Goal: Task Accomplishment & Management: Complete application form

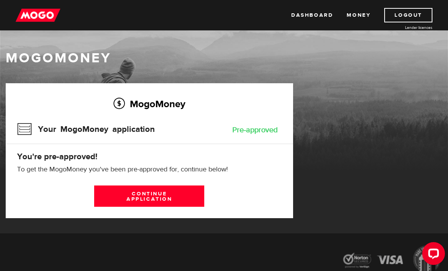
click at [129, 200] on link "Continue application" at bounding box center [149, 195] width 110 height 21
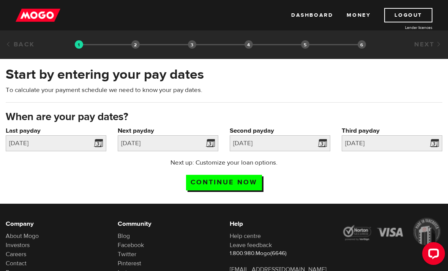
click at [239, 184] on input "Continue now" at bounding box center [224, 183] width 76 height 16
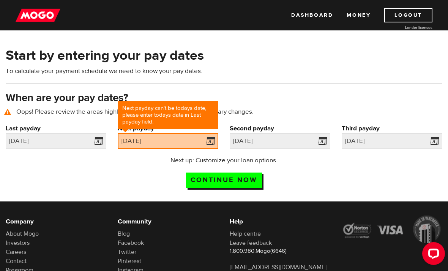
scroll to position [35, 0]
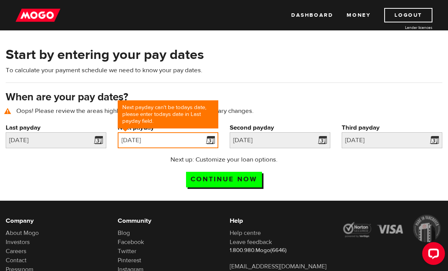
click at [202, 134] on input "2025/08/15" at bounding box center [168, 140] width 101 height 16
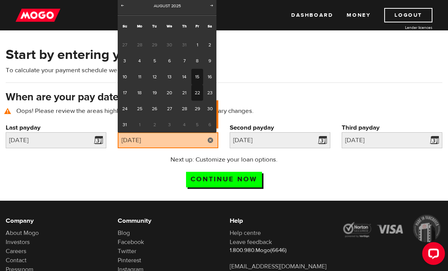
click at [195, 93] on link "22" at bounding box center [197, 93] width 12 height 16
type input "2025/08/22"
type input "2025/8/29"
type input "2025/9/5"
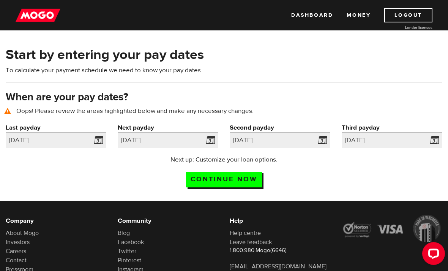
click at [201, 178] on input "Continue now" at bounding box center [224, 180] width 76 height 16
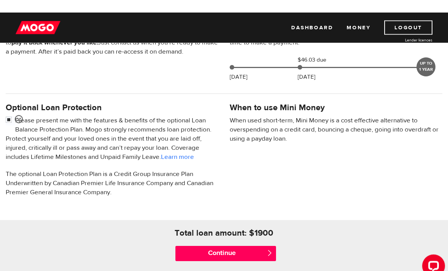
scroll to position [189, 0]
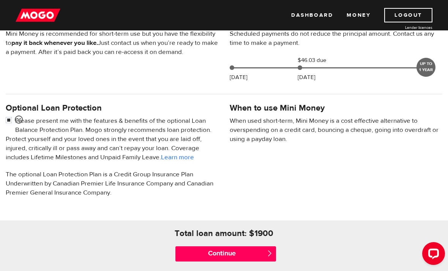
click at [257, 255] on input "Continue" at bounding box center [225, 253] width 101 height 15
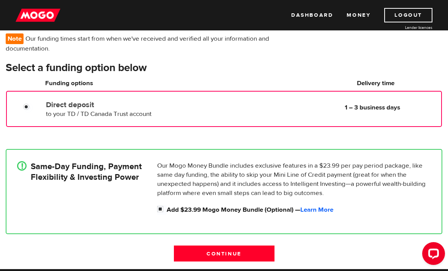
scroll to position [59, 0]
click at [400, 116] on div "Direct deposit to your TD / TD Canada Trust account Delivery in 1 – 3 business …" at bounding box center [242, 108] width 398 height 21
click at [357, 188] on p "Our Mogo Money Bundle includes exclusive features in a $23.99 per pay period pa…" at bounding box center [294, 179] width 274 height 36
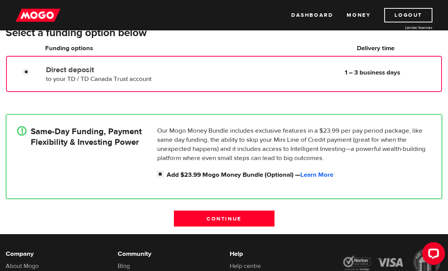
scroll to position [95, 0]
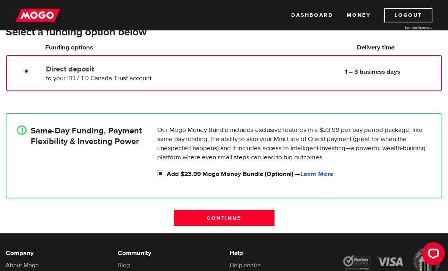
click at [246, 223] on input "Continue" at bounding box center [224, 218] width 101 height 16
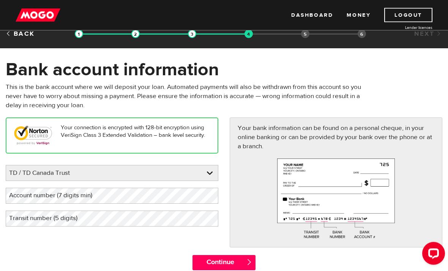
scroll to position [11, 0]
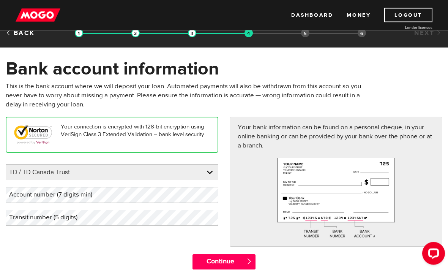
click at [207, 175] on select "BMO / Bank of Montreal CIBC / Canadian Imperial Bank of Commerce CWB / Canadian…" at bounding box center [112, 173] width 212 height 16
click at [84, 202] on label "Account number (7 digits min)" at bounding box center [57, 195] width 102 height 16
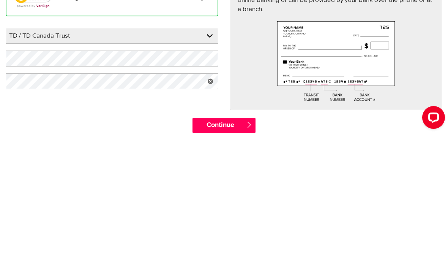
click at [143, 116] on div "Your connection is encrypted with 128-bit encryption using VeriSign Class 3 Ext…" at bounding box center [224, 184] width 448 height 137
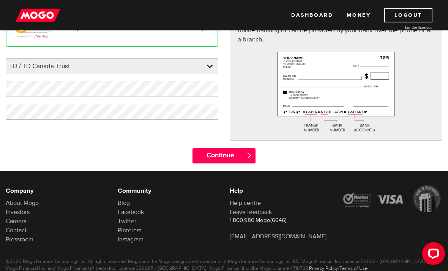
click at [234, 154] on input "Continue" at bounding box center [223, 155] width 63 height 15
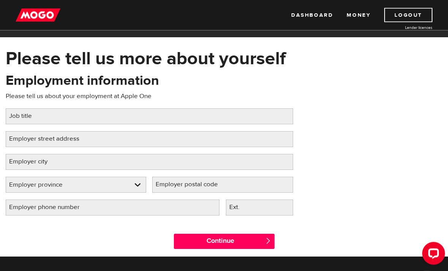
scroll to position [22, 0]
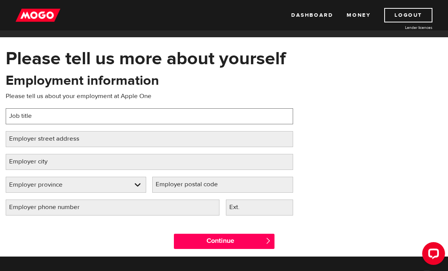
click at [187, 117] on input "Job title" at bounding box center [149, 116] width 287 height 16
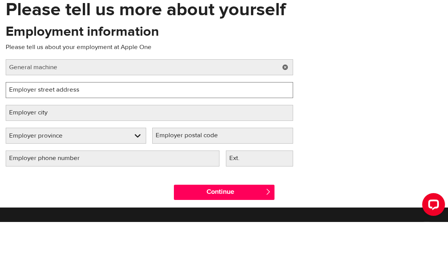
click at [235, 131] on input "Employer street address" at bounding box center [149, 139] width 287 height 16
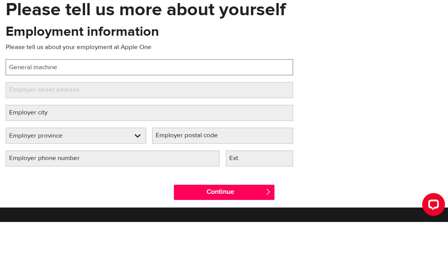
click at [112, 108] on input "General machine" at bounding box center [149, 116] width 287 height 16
type input "General machine Operator"
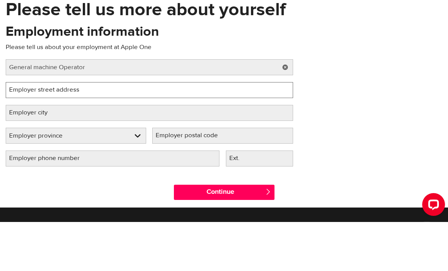
click at [150, 131] on input "Employer street address" at bounding box center [149, 139] width 287 height 16
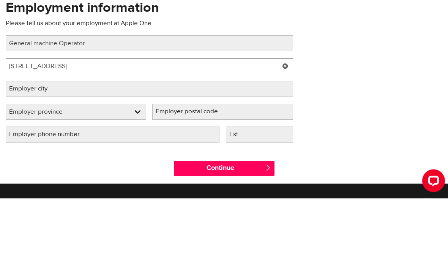
type input "805 steeles Ave East"
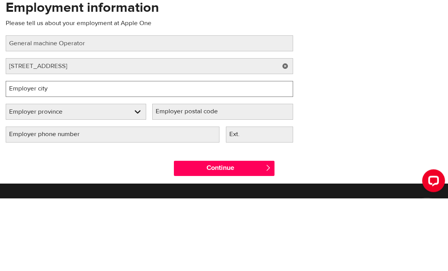
click at [240, 154] on input "Employer city" at bounding box center [149, 162] width 287 height 16
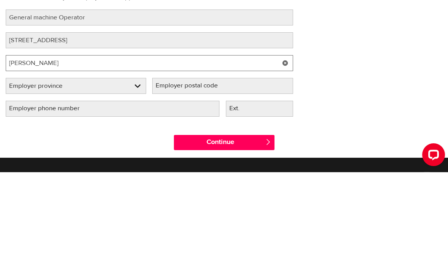
type input "Milton"
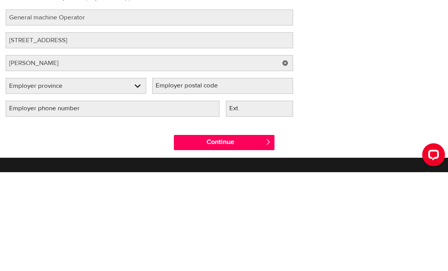
click at [124, 177] on select "Employer province Alberta British Columbia Ontario Manitoba New Brunswick Newfo…" at bounding box center [76, 185] width 140 height 16
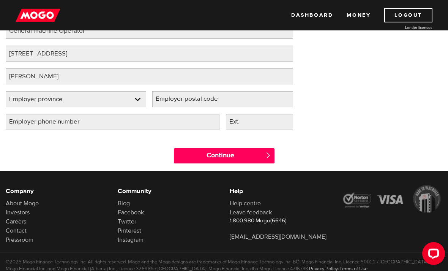
select select "ON"
click at [237, 102] on input "Employer postal code" at bounding box center [222, 99] width 140 height 16
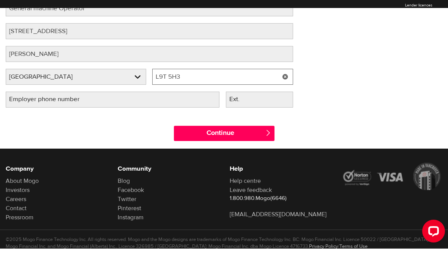
type input "L9T 5H3"
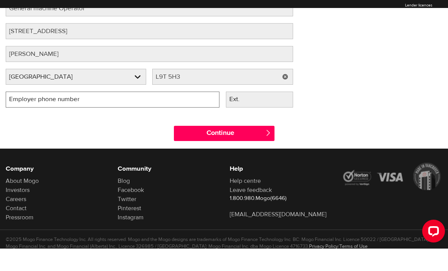
click at [157, 114] on input "Employer phone number" at bounding box center [113, 122] width 214 height 16
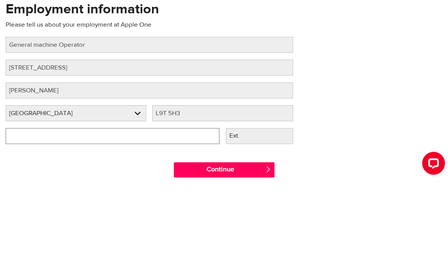
scroll to position [0, 0]
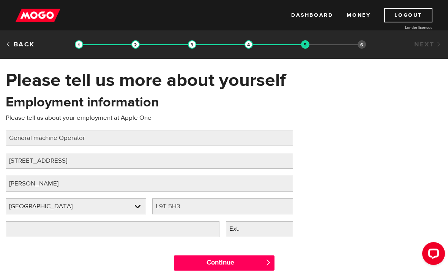
click at [388, 82] on h1 "Please tell us more about yourself" at bounding box center [224, 80] width 437 height 20
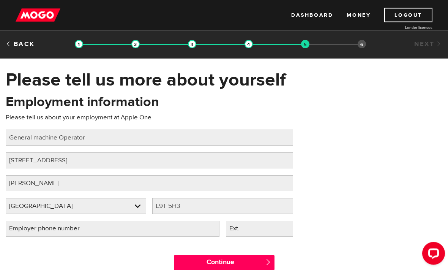
scroll to position [2, 0]
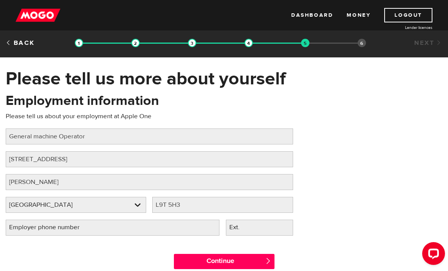
click at [18, 42] on link "Back" at bounding box center [20, 43] width 29 height 8
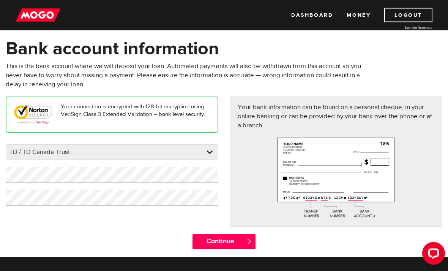
scroll to position [33, 0]
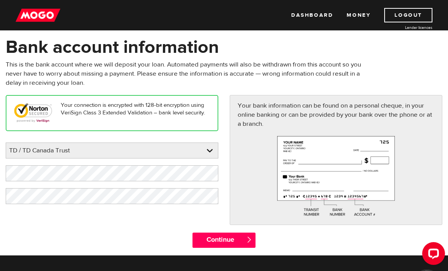
click at [233, 243] on input "Continue" at bounding box center [223, 239] width 63 height 15
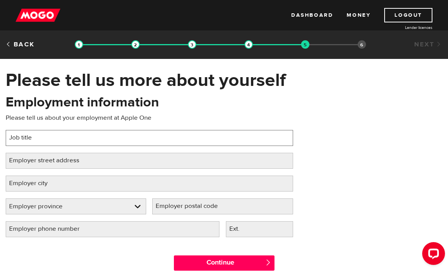
click at [161, 137] on input "Job title" at bounding box center [149, 138] width 287 height 16
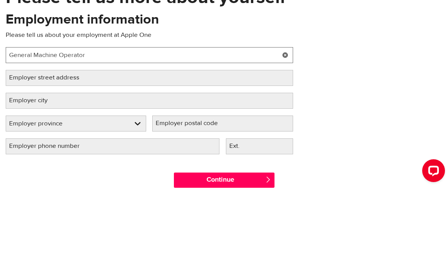
type input "General Machine Operator"
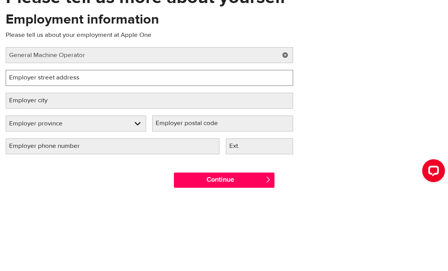
click at [189, 153] on input "Employer street address" at bounding box center [149, 161] width 287 height 16
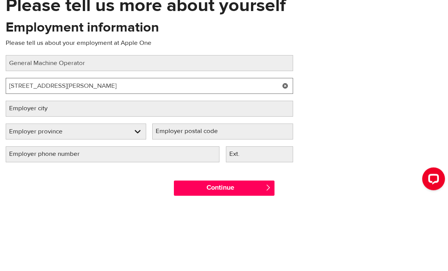
type input "50 Paxman Road"
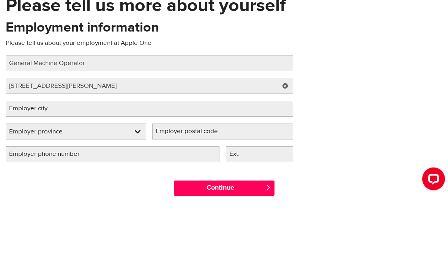
click at [23, 175] on label "Employer city" at bounding box center [34, 183] width 57 height 16
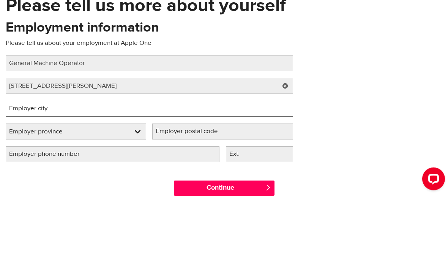
click at [23, 175] on input "Employer city" at bounding box center [149, 183] width 287 height 16
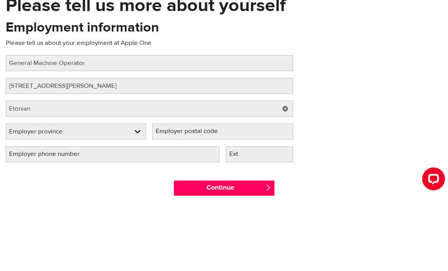
scroll to position [75, 0]
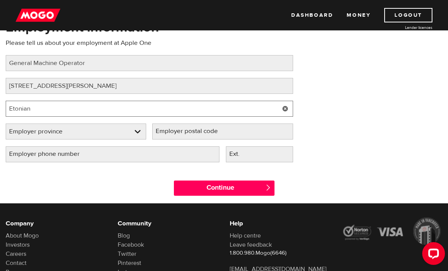
click at [82, 110] on input "Etonian" at bounding box center [149, 109] width 287 height 16
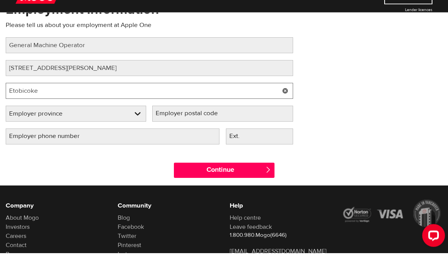
type input "Etobicoke"
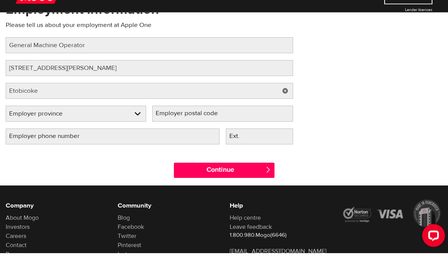
click at [29, 124] on select "Employer province Alberta British Columbia Ontario Manitoba New Brunswick Newfo…" at bounding box center [76, 132] width 140 height 16
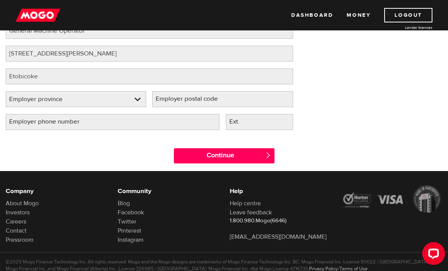
select select "ON"
click at [238, 96] on input "Employer postal code" at bounding box center [222, 99] width 140 height 16
type input "M9C 1B7"
click at [342, 119] on div "Employment information Please tell us about your employment at Apple One Job ti…" at bounding box center [224, 61] width 448 height 151
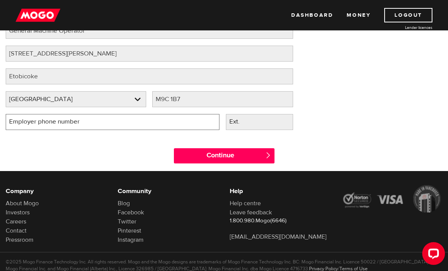
click at [145, 126] on input "Employer phone number" at bounding box center [113, 122] width 214 height 16
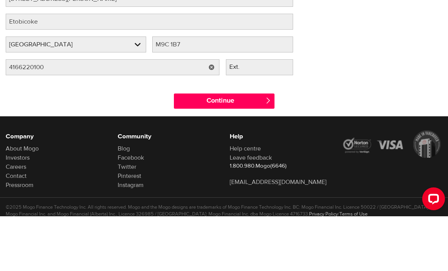
click at [339, 137] on div "Continue " at bounding box center [224, 154] width 448 height 34
type input "(416) 622-0100"
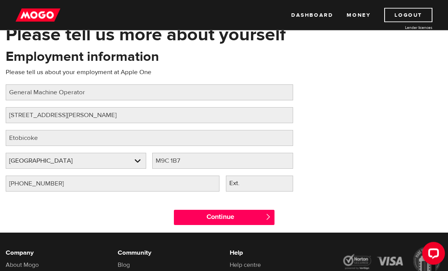
click at [248, 222] on input "Continue" at bounding box center [224, 217] width 101 height 15
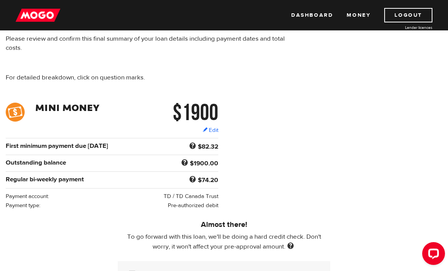
scroll to position [58, 0]
